Goal: Transaction & Acquisition: Purchase product/service

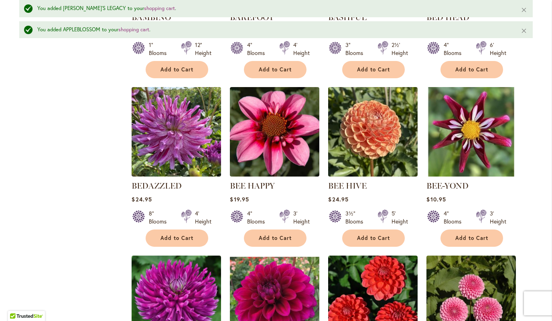
scroll to position [498, 0]
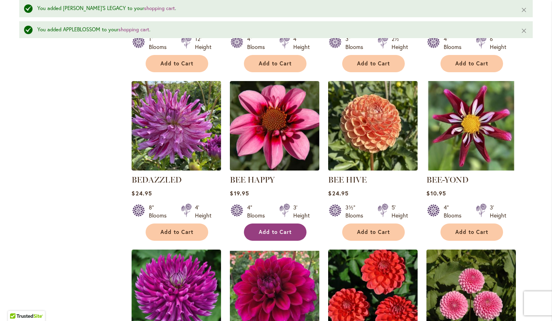
click at [292, 238] on button "Add to Cart" at bounding box center [275, 231] width 63 height 17
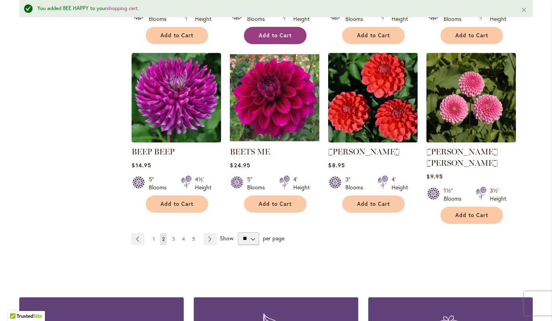
scroll to position [674, 0]
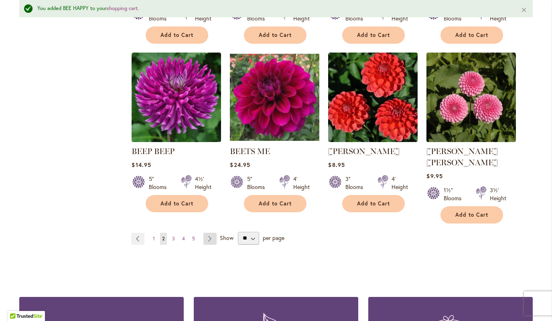
click at [213, 233] on link "Page Next" at bounding box center [209, 239] width 13 height 12
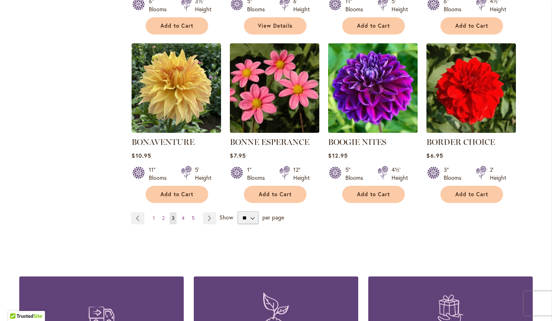
scroll to position [669, 0]
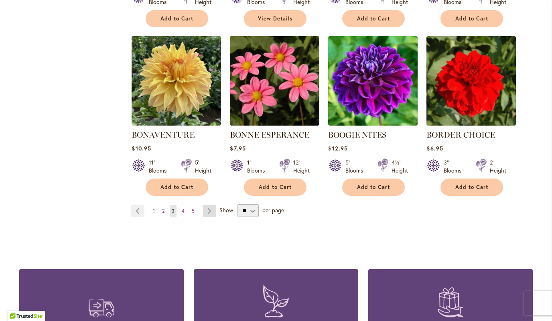
click at [206, 214] on link "Page Next" at bounding box center [209, 211] width 13 height 12
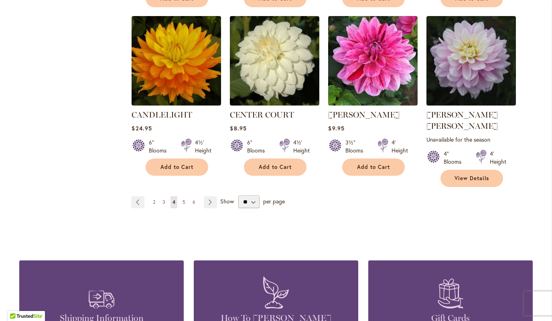
scroll to position [702, 0]
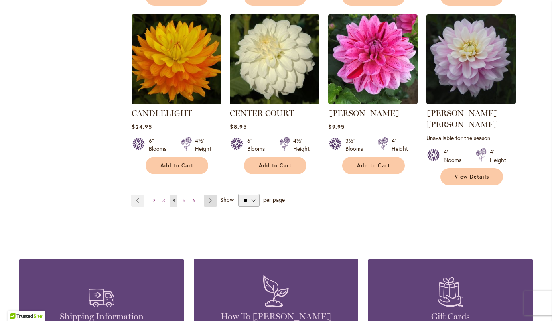
click at [208, 194] on link "Page Next" at bounding box center [210, 200] width 13 height 12
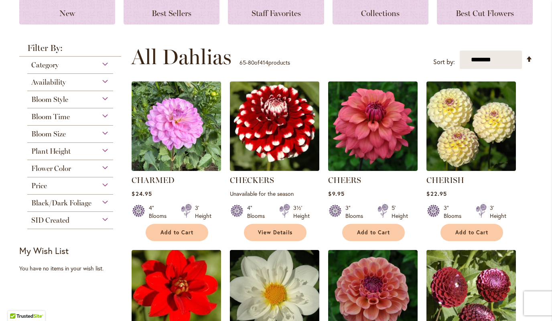
scroll to position [119, 0]
click at [391, 231] on button "Add to Cart" at bounding box center [373, 232] width 63 height 17
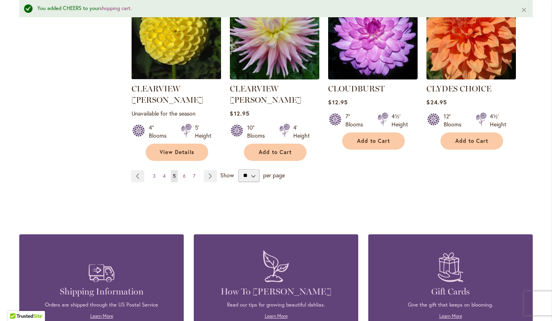
scroll to position [778, 0]
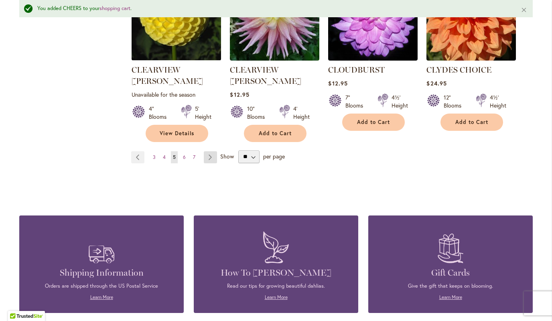
click at [213, 151] on link "Page Next" at bounding box center [210, 157] width 13 height 12
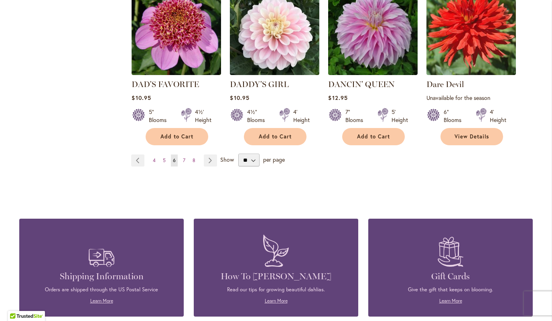
scroll to position [745, 0]
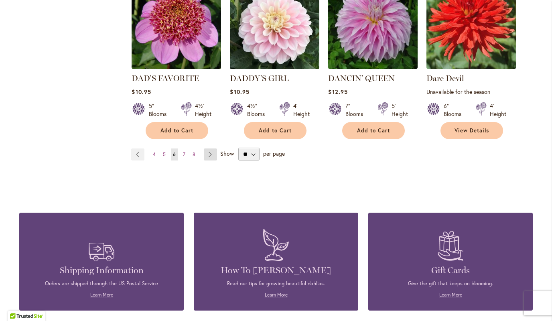
click at [211, 152] on link "Page Next" at bounding box center [210, 154] width 13 height 12
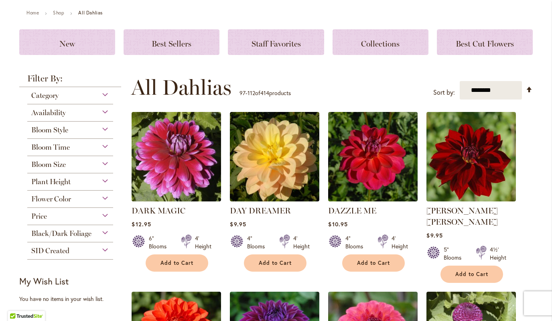
scroll to position [112, 0]
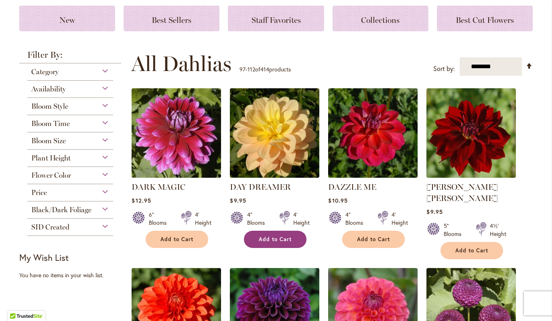
click at [287, 245] on button "Add to Cart" at bounding box center [275, 239] width 63 height 17
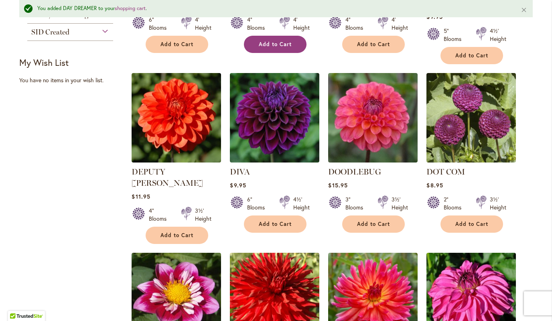
scroll to position [333, 0]
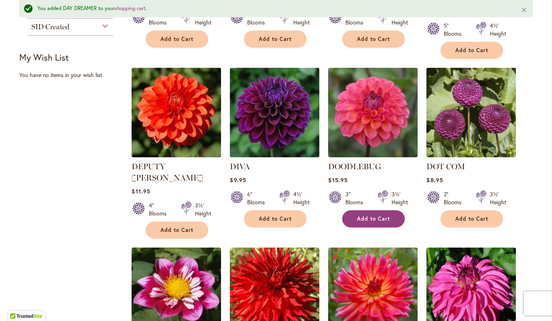
click at [388, 215] on span "Add to Cart" at bounding box center [373, 218] width 33 height 7
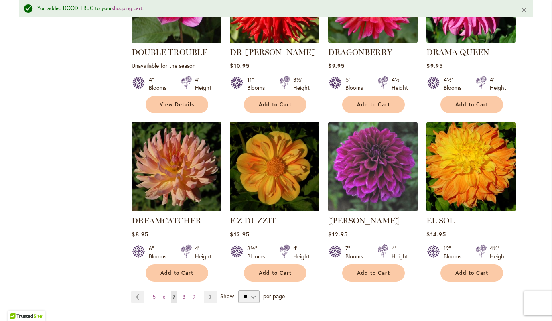
scroll to position [639, 0]
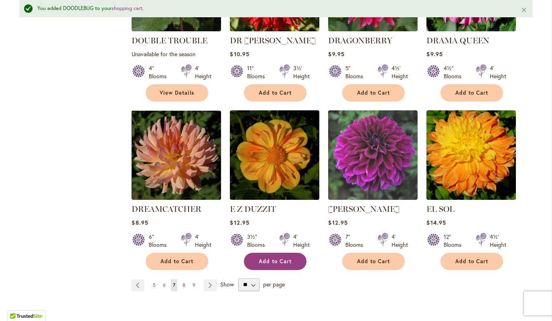
click at [293, 253] on button "Add to Cart" at bounding box center [275, 261] width 63 height 17
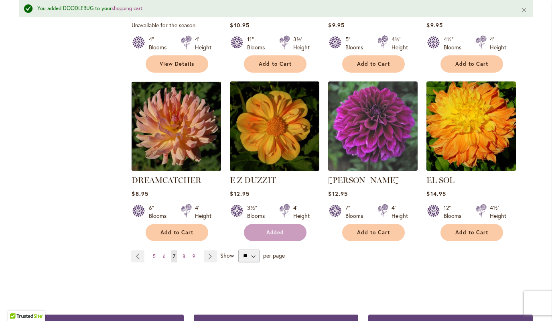
scroll to position [669, 0]
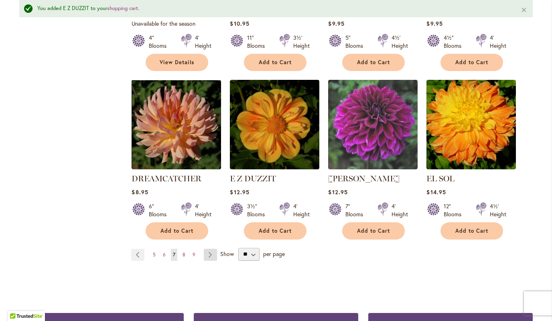
click at [216, 249] on link "Page Next" at bounding box center [210, 255] width 13 height 12
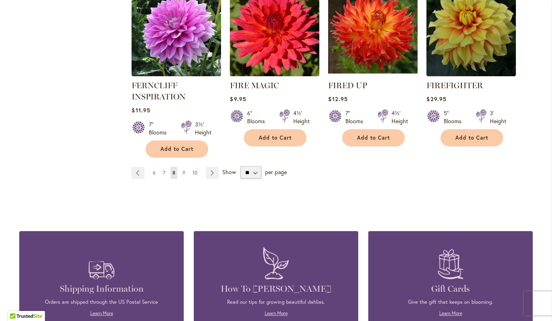
scroll to position [741, 0]
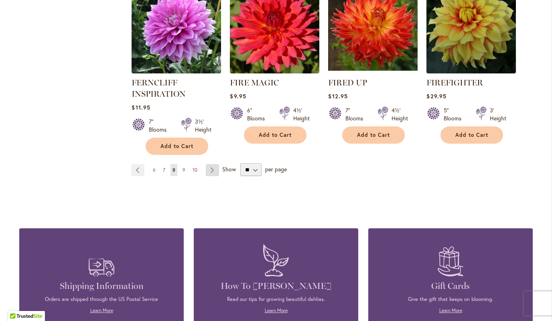
click at [208, 171] on link "Page Next" at bounding box center [212, 170] width 13 height 12
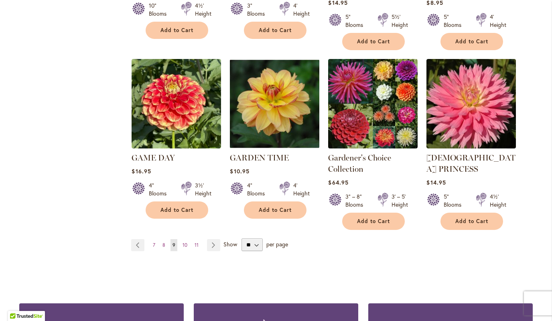
scroll to position [681, 0]
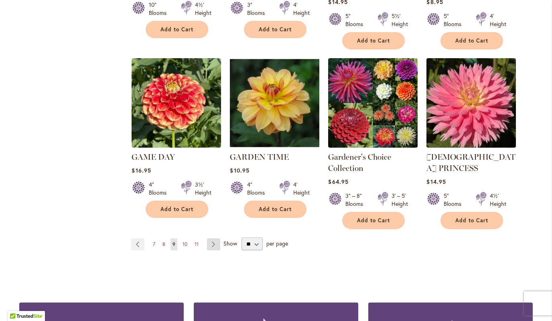
click at [213, 238] on link "Page Next" at bounding box center [213, 244] width 13 height 12
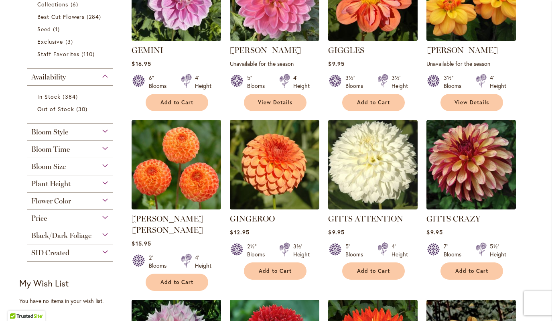
scroll to position [252, 0]
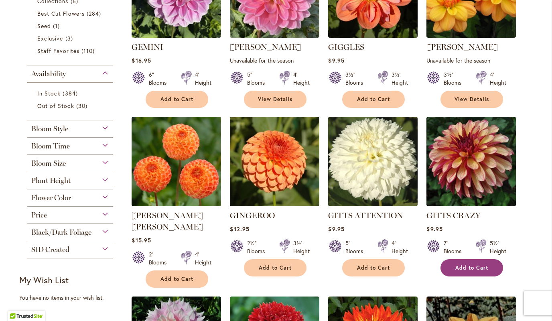
click at [482, 267] on span "Add to Cart" at bounding box center [471, 267] width 33 height 7
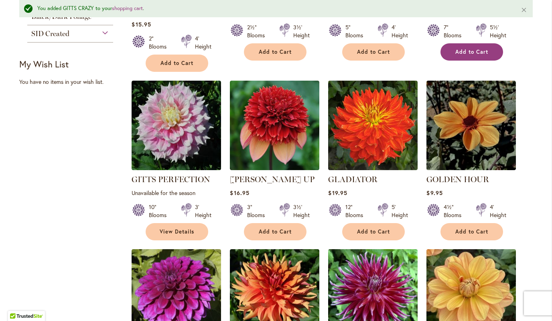
scroll to position [490, 0]
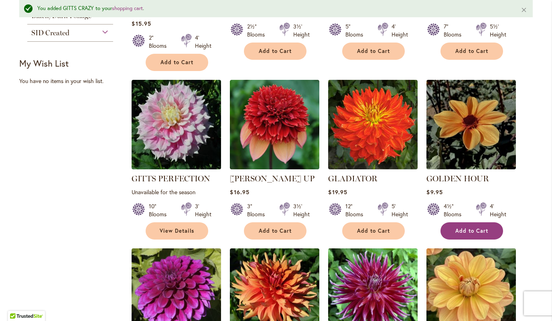
click at [484, 223] on button "Add to Cart" at bounding box center [471, 230] width 63 height 17
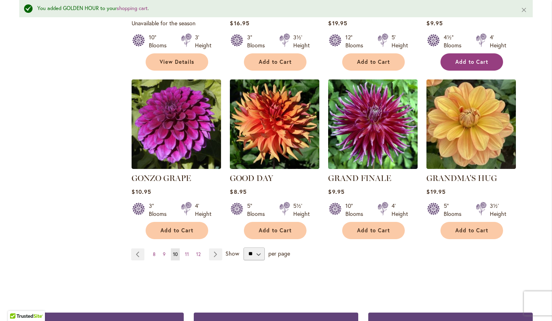
scroll to position [677, 0]
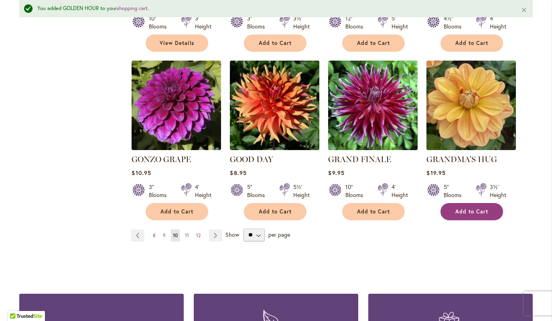
click at [487, 208] on span "Add to Cart" at bounding box center [471, 211] width 33 height 7
click at [217, 229] on link "Page Next" at bounding box center [215, 235] width 13 height 12
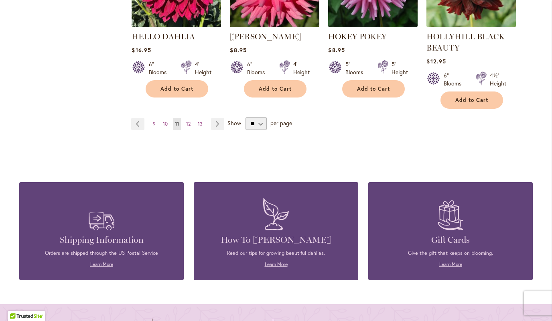
scroll to position [800, 0]
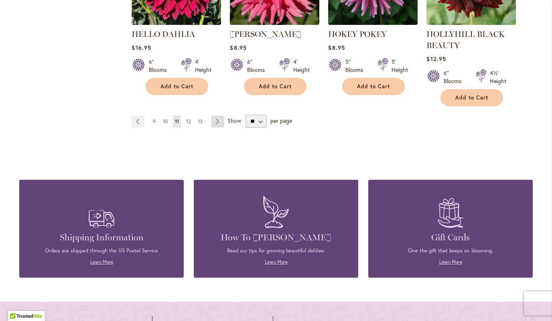
click at [223, 120] on link "Page Next" at bounding box center [217, 121] width 13 height 12
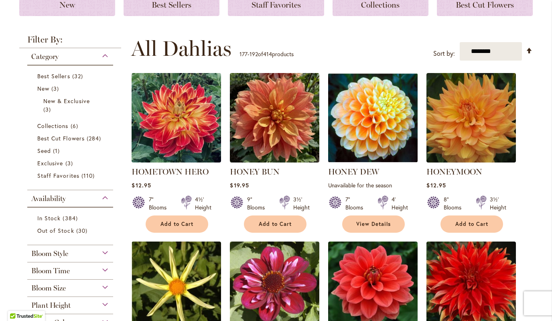
scroll to position [138, 0]
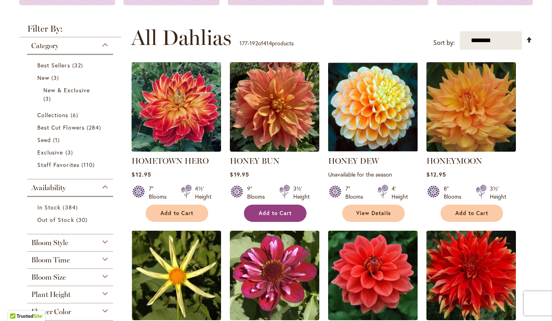
click at [294, 213] on button "Add to Cart" at bounding box center [275, 213] width 63 height 17
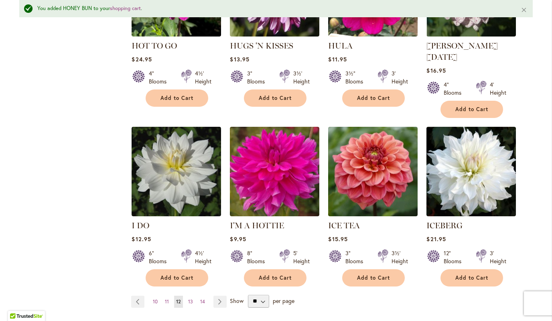
scroll to position [623, 0]
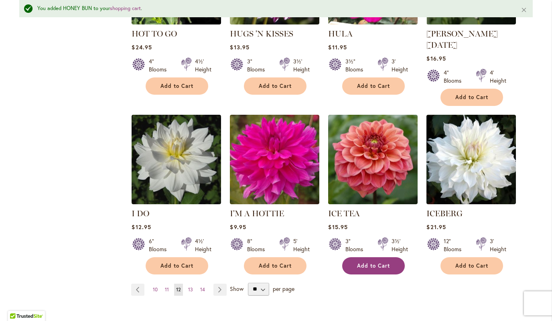
click at [387, 261] on button "Add to Cart" at bounding box center [373, 265] width 63 height 17
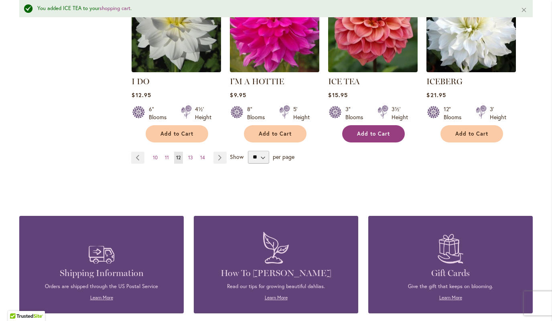
scroll to position [755, 0]
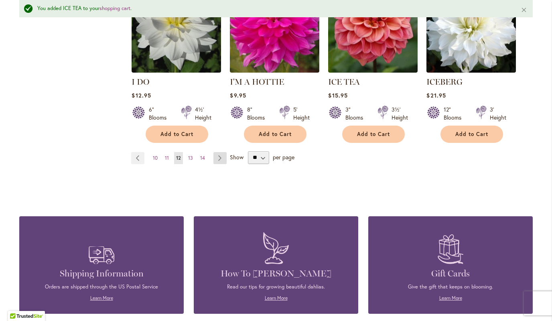
click at [222, 152] on link "Page Next" at bounding box center [219, 158] width 13 height 12
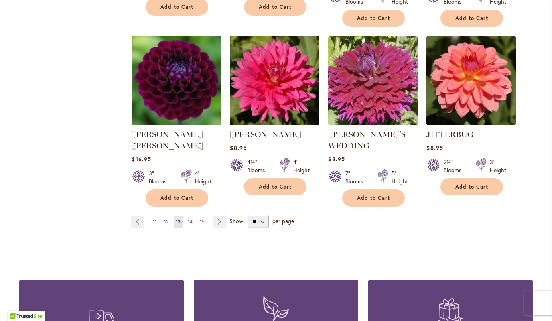
scroll to position [695, 0]
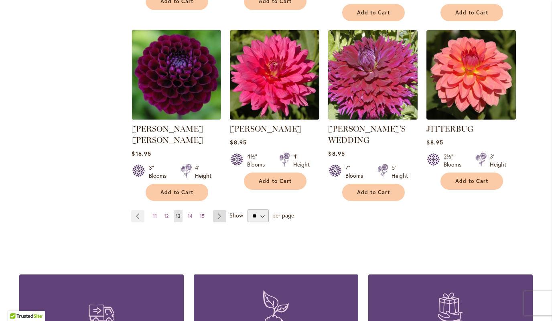
click at [219, 210] on link "Page Next" at bounding box center [219, 216] width 13 height 12
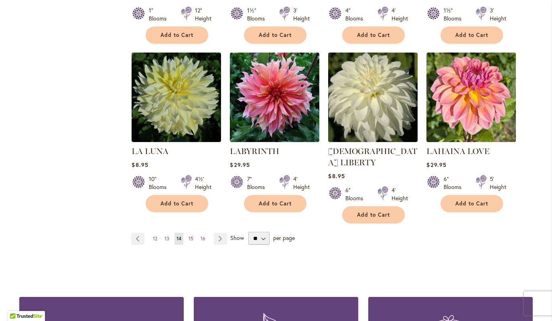
scroll to position [653, 0]
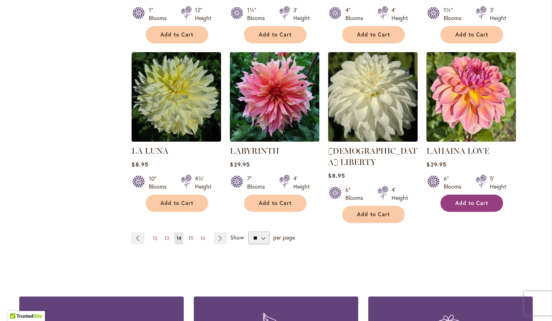
click at [488, 204] on button "Add to Cart" at bounding box center [471, 202] width 63 height 17
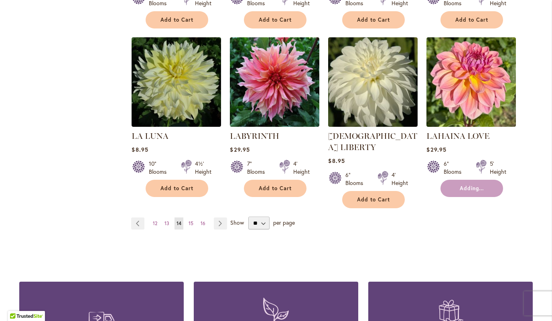
scroll to position [684, 0]
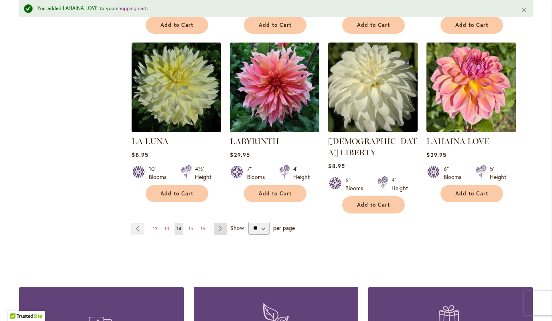
click at [221, 223] on link "Page Next" at bounding box center [220, 229] width 13 height 12
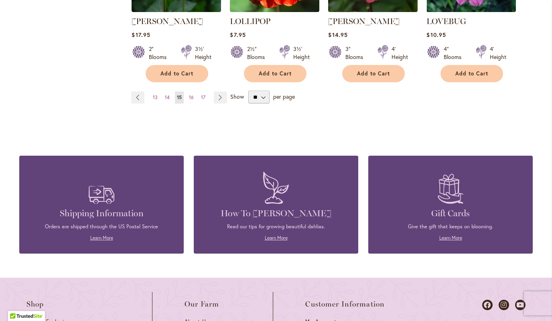
scroll to position [796, 0]
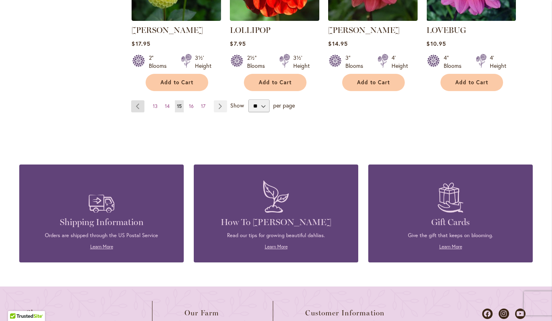
click at [135, 100] on link "Page Previous" at bounding box center [137, 106] width 13 height 12
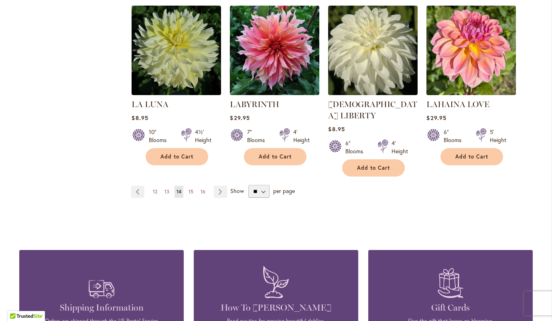
scroll to position [698, 0]
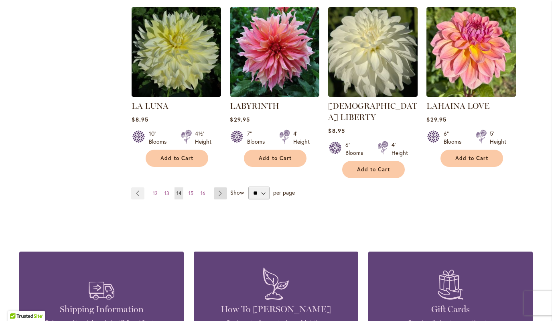
click at [226, 187] on link "Page Next" at bounding box center [220, 193] width 13 height 12
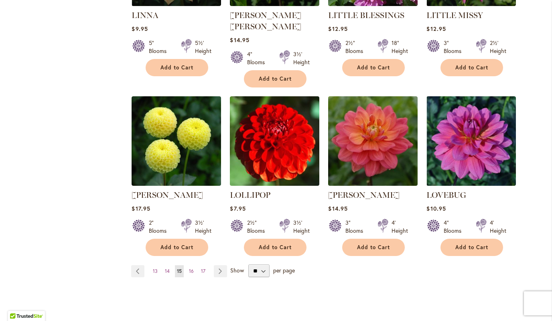
scroll to position [633, 0]
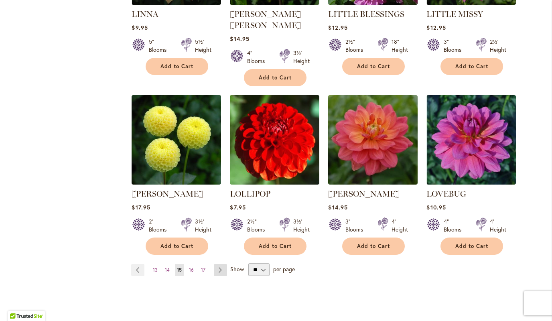
click at [221, 264] on link "Page Next" at bounding box center [220, 270] width 13 height 12
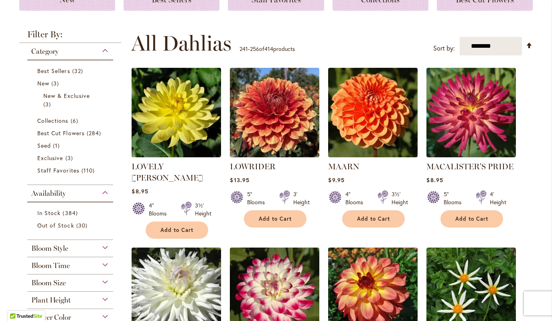
scroll to position [133, 0]
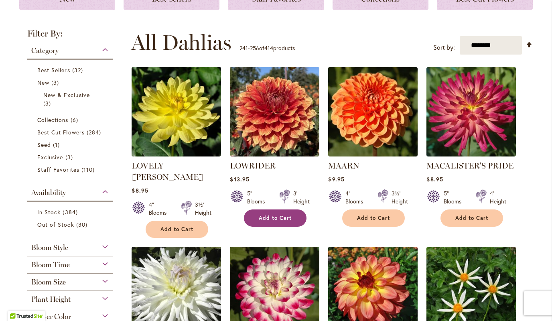
click at [278, 225] on button "Add to Cart" at bounding box center [275, 217] width 63 height 17
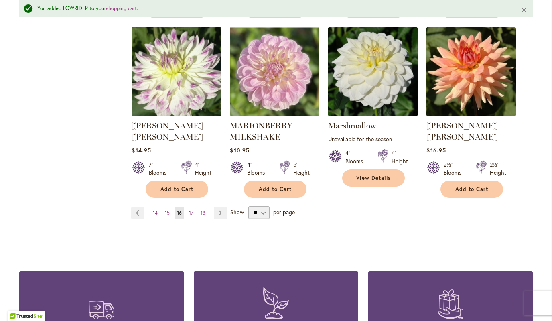
scroll to position [711, 0]
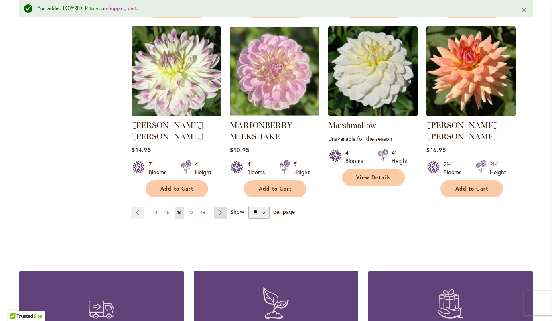
click at [219, 207] on link "Page Next" at bounding box center [220, 213] width 13 height 12
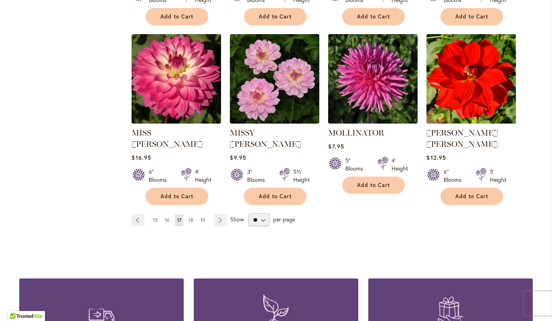
scroll to position [683, 0]
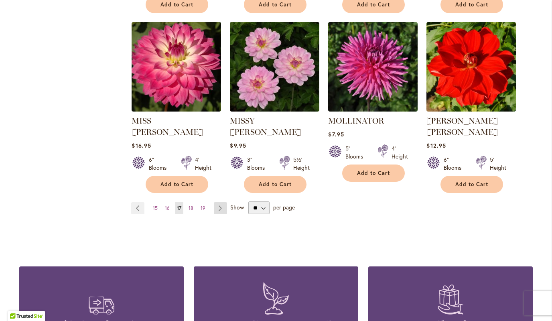
click at [225, 202] on link "Page Next" at bounding box center [220, 208] width 13 height 12
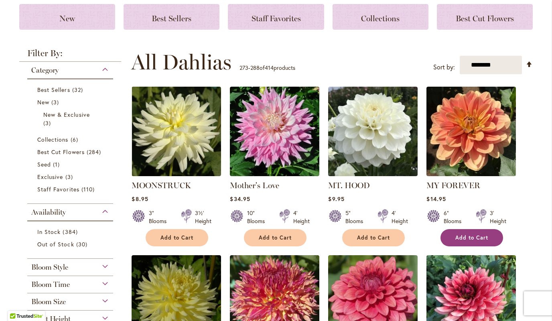
click at [490, 237] on button "Add to Cart" at bounding box center [471, 237] width 63 height 17
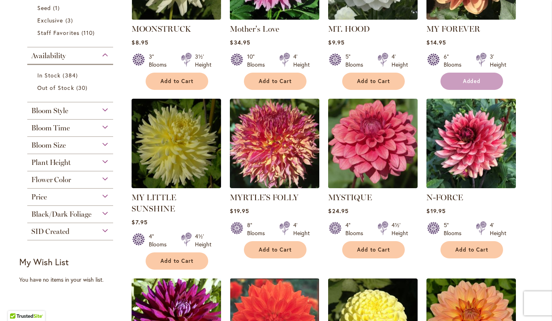
scroll to position [270, 0]
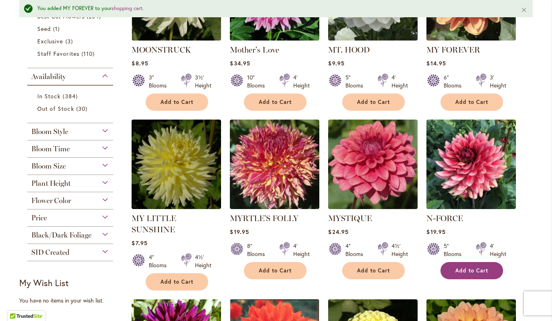
click at [484, 268] on span "Add to Cart" at bounding box center [471, 270] width 33 height 7
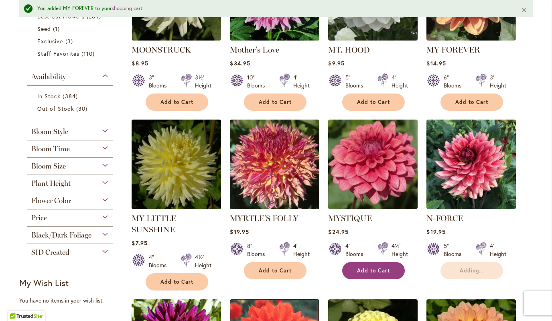
click at [389, 269] on span "Add to Cart" at bounding box center [373, 270] width 33 height 7
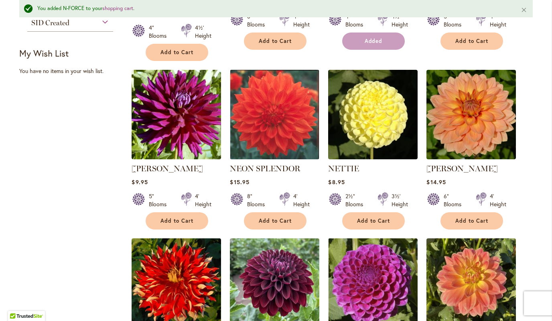
scroll to position [502, 0]
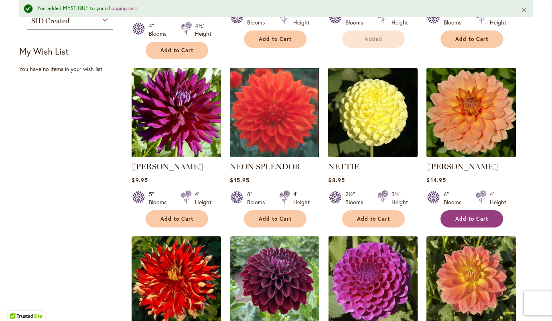
click at [494, 214] on button "Add to Cart" at bounding box center [471, 218] width 63 height 17
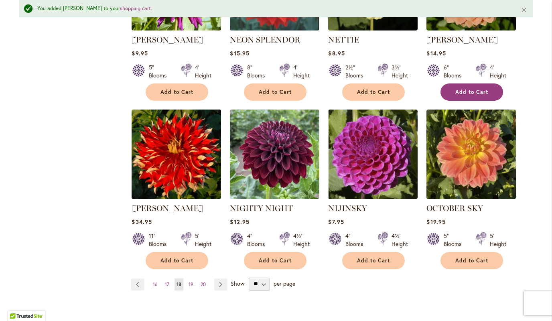
scroll to position [632, 0]
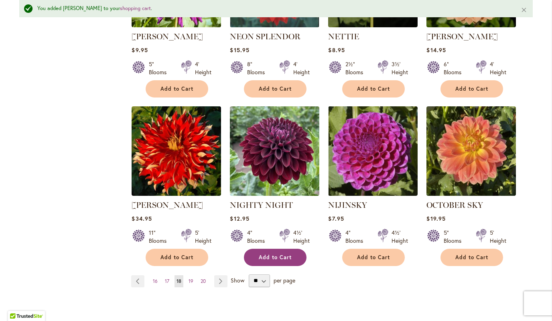
click at [292, 249] on button "Add to Cart" at bounding box center [275, 257] width 63 height 17
click at [221, 275] on link "Page Next" at bounding box center [220, 281] width 13 height 12
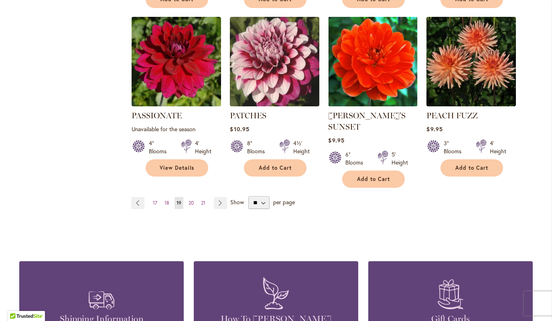
scroll to position [700, 0]
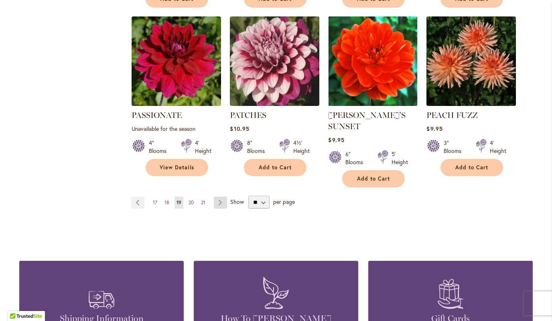
click at [218, 196] on link "Page Next" at bounding box center [220, 202] width 13 height 12
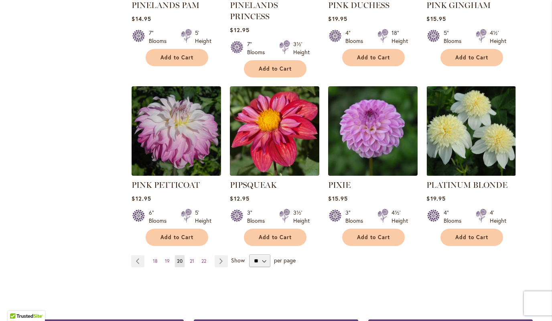
scroll to position [661, 0]
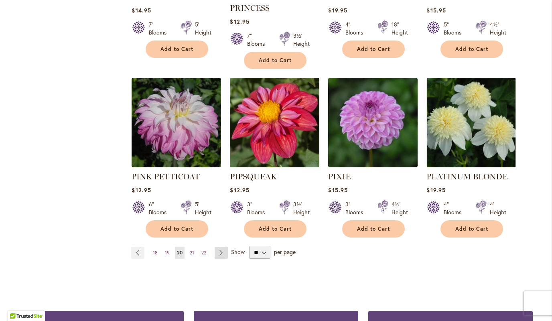
click at [227, 247] on link "Page Next" at bounding box center [221, 253] width 13 height 12
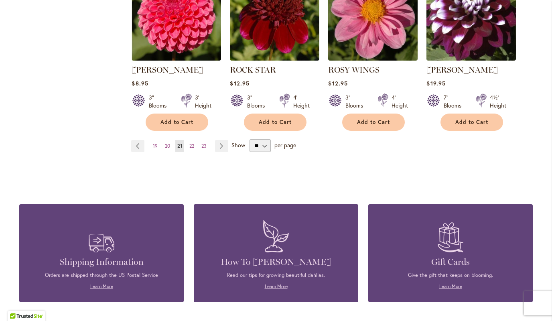
scroll to position [746, 0]
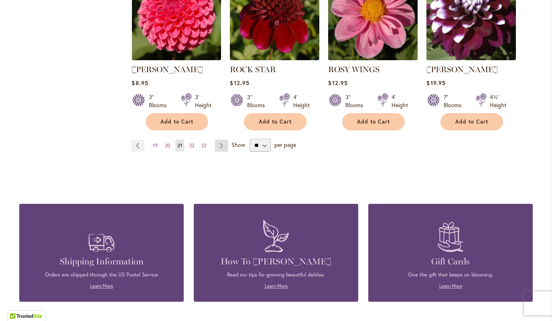
click at [225, 151] on link "Page Next" at bounding box center [221, 146] width 13 height 12
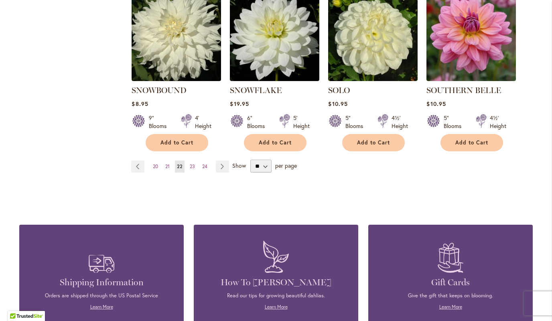
scroll to position [727, 0]
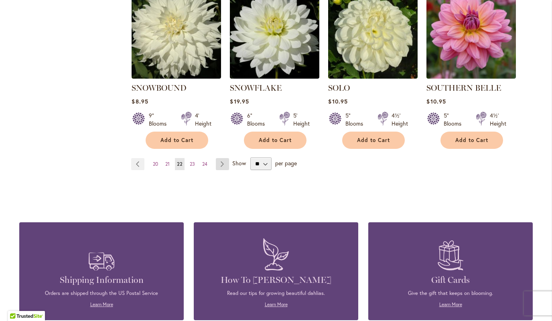
click at [224, 158] on link "Page Next" at bounding box center [222, 164] width 13 height 12
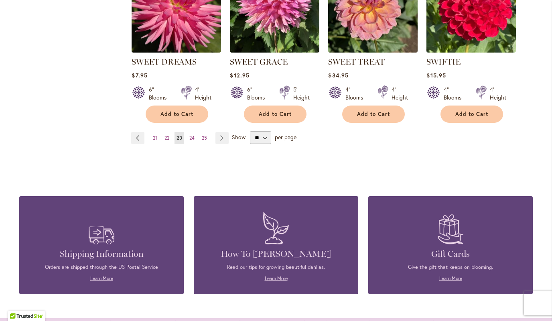
scroll to position [749, 0]
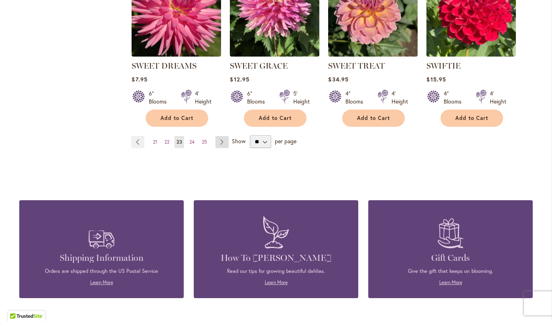
click at [216, 146] on link "Page Next" at bounding box center [221, 142] width 13 height 12
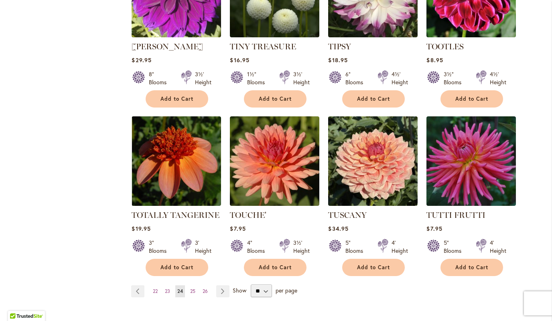
scroll to position [601, 0]
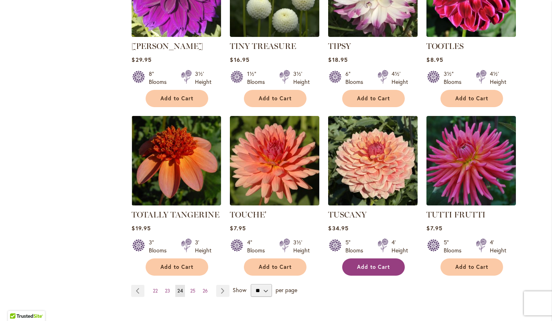
click at [387, 263] on span "Add to Cart" at bounding box center [373, 266] width 33 height 7
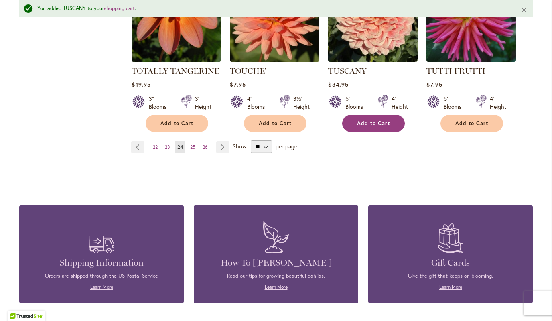
scroll to position [780, 0]
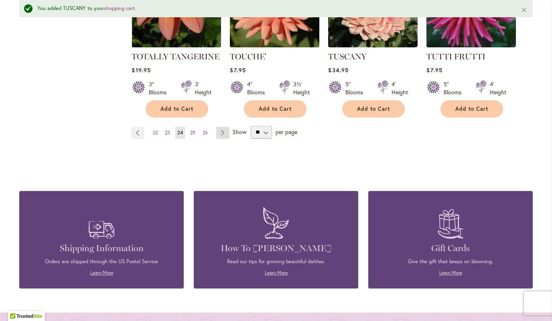
click at [218, 127] on link "Page Next" at bounding box center [222, 133] width 13 height 12
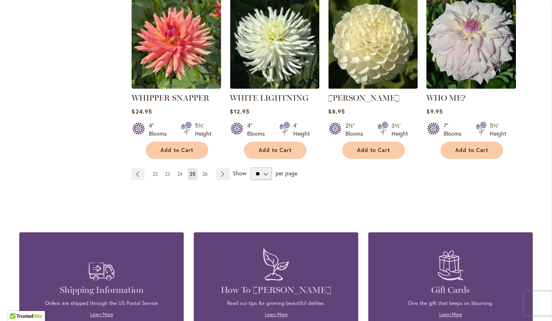
scroll to position [729, 0]
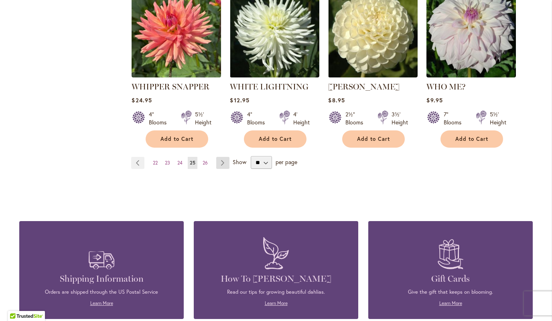
click at [229, 157] on link "Page Next" at bounding box center [222, 163] width 13 height 12
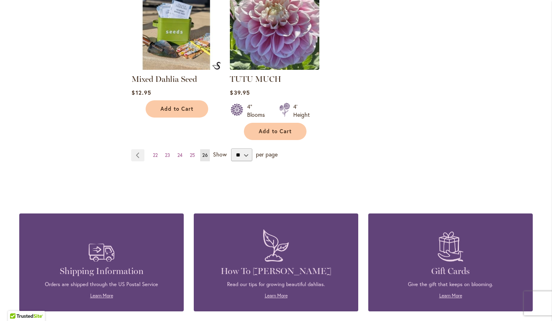
scroll to position [721, 0]
